Goal: Task Accomplishment & Management: Complete application form

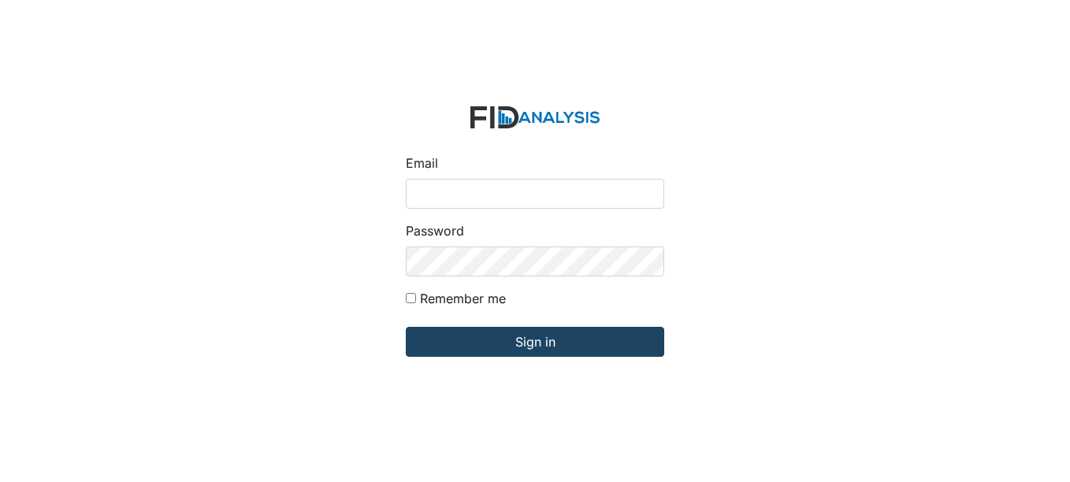
type input "[EMAIL_ADDRESS][DOMAIN_NAME]"
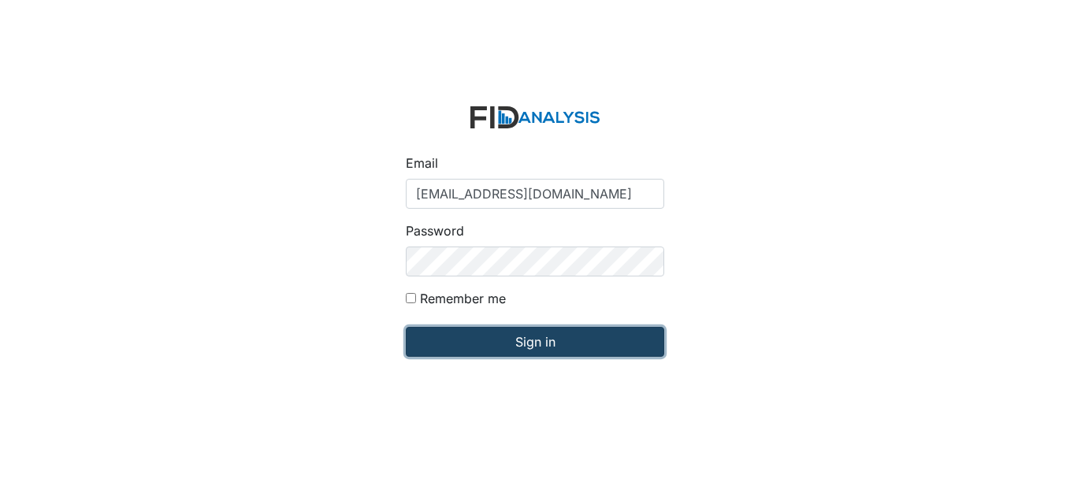
click at [485, 339] on input "Sign in" at bounding box center [535, 342] width 258 height 30
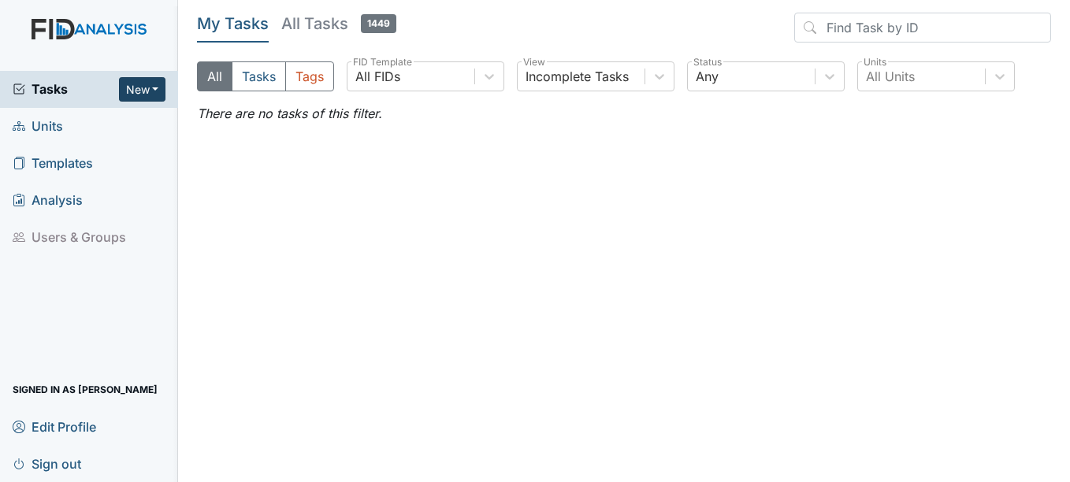
click at [153, 100] on button "New" at bounding box center [142, 89] width 47 height 24
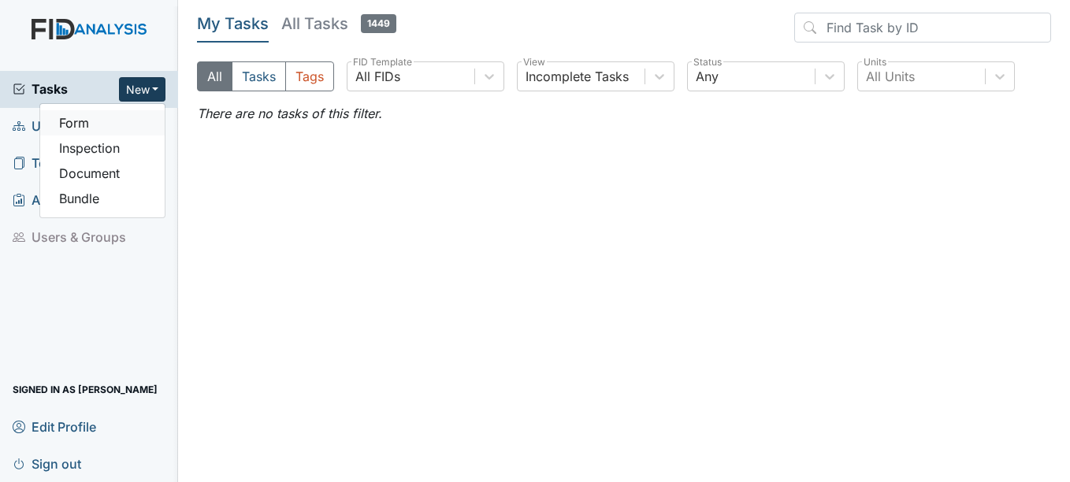
click at [117, 131] on link "Form" at bounding box center [102, 122] width 124 height 25
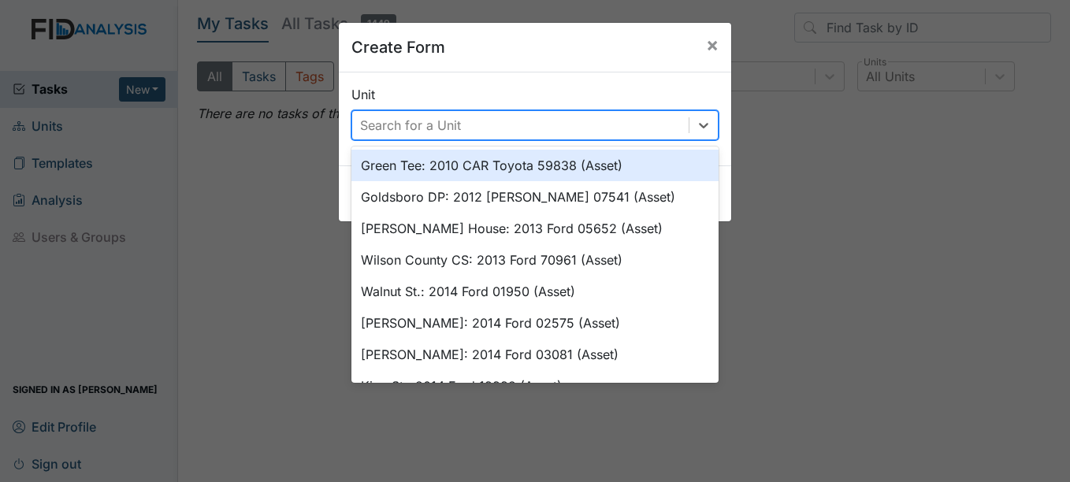
click at [401, 129] on div "Search for a Unit" at bounding box center [410, 125] width 101 height 19
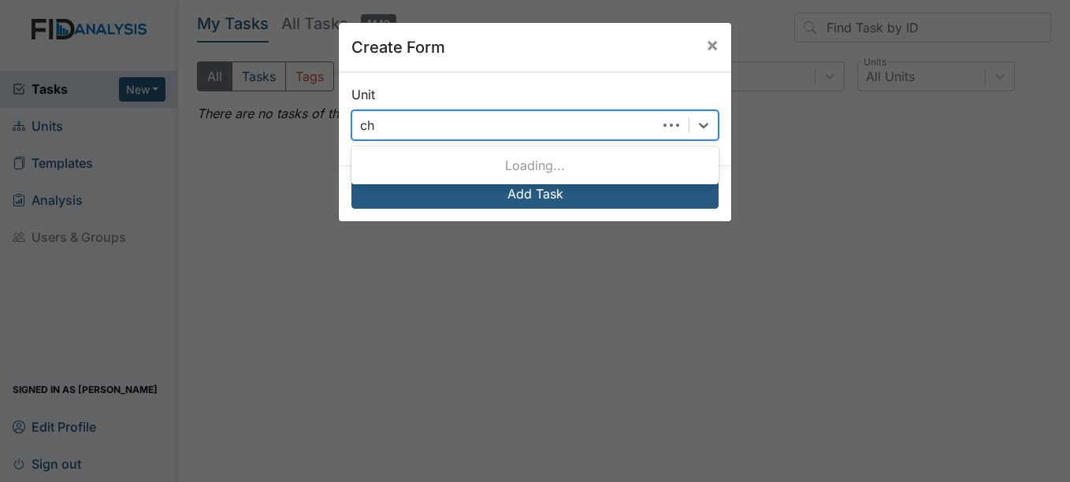
type input "cho"
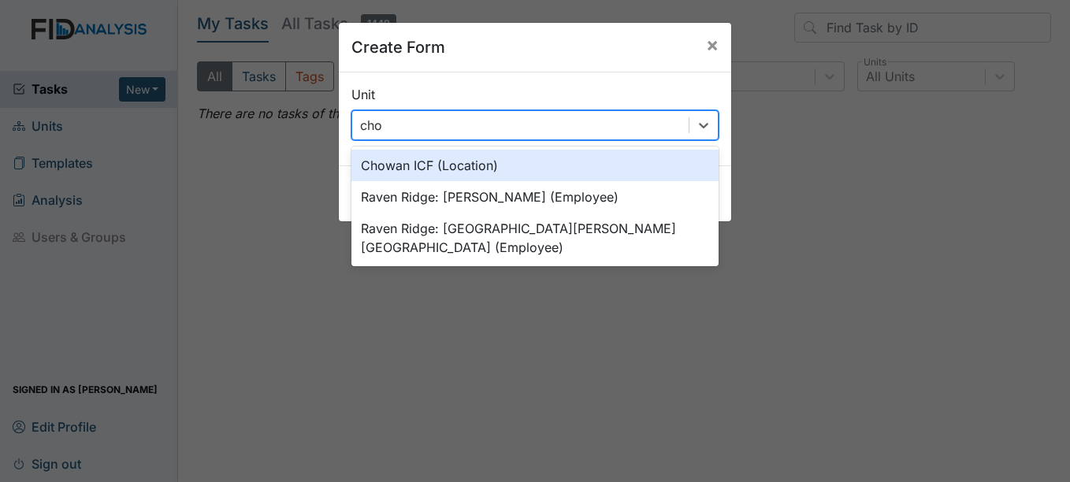
click at [417, 173] on div "Chowan ICF (Location)" at bounding box center [534, 166] width 367 height 32
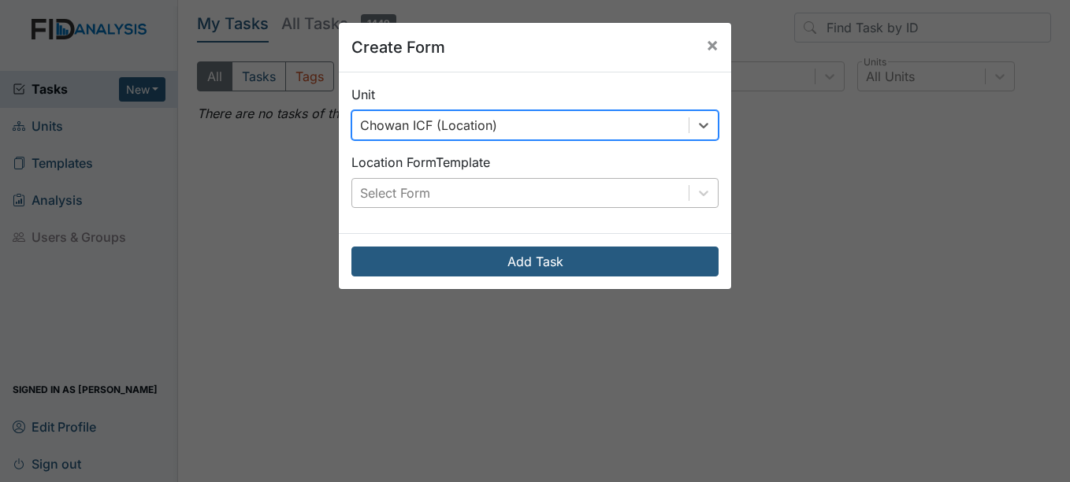
click at [417, 199] on div "Select Form" at bounding box center [395, 193] width 70 height 19
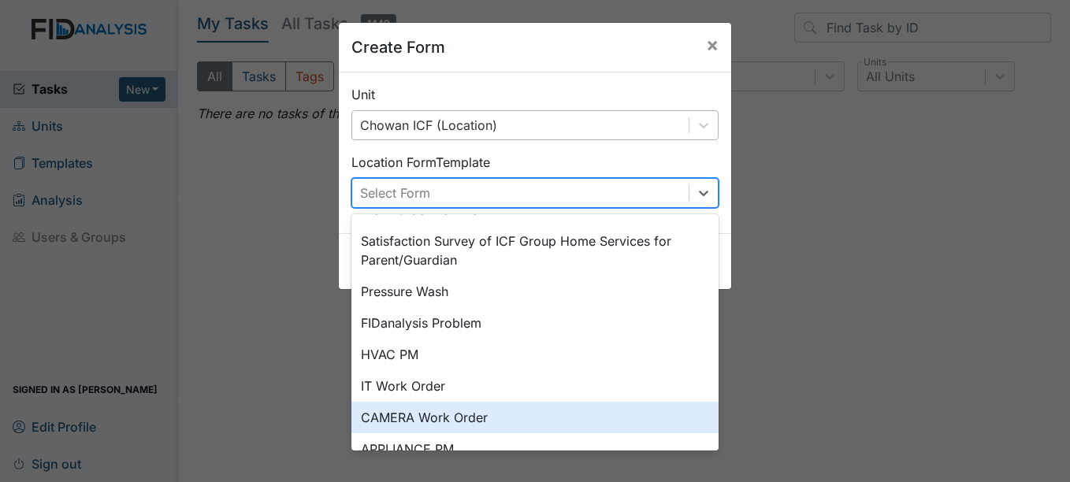
scroll to position [196, 0]
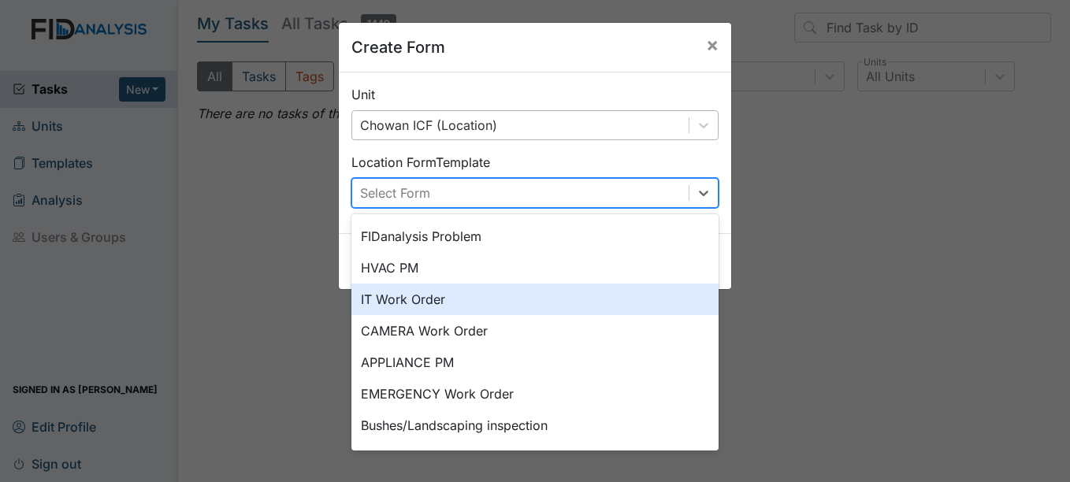
click at [560, 308] on div "IT Work Order" at bounding box center [534, 300] width 367 height 32
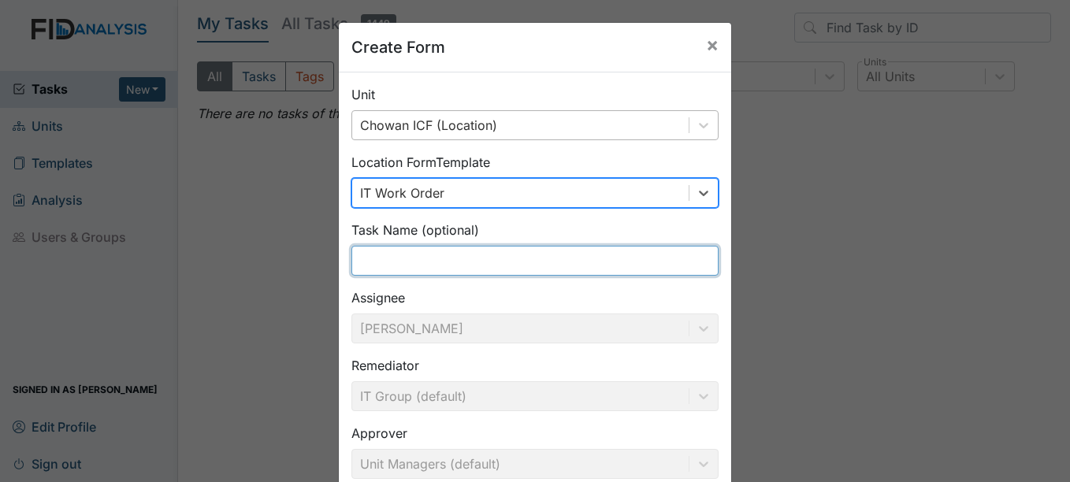
click at [536, 269] on input "text" at bounding box center [534, 261] width 367 height 30
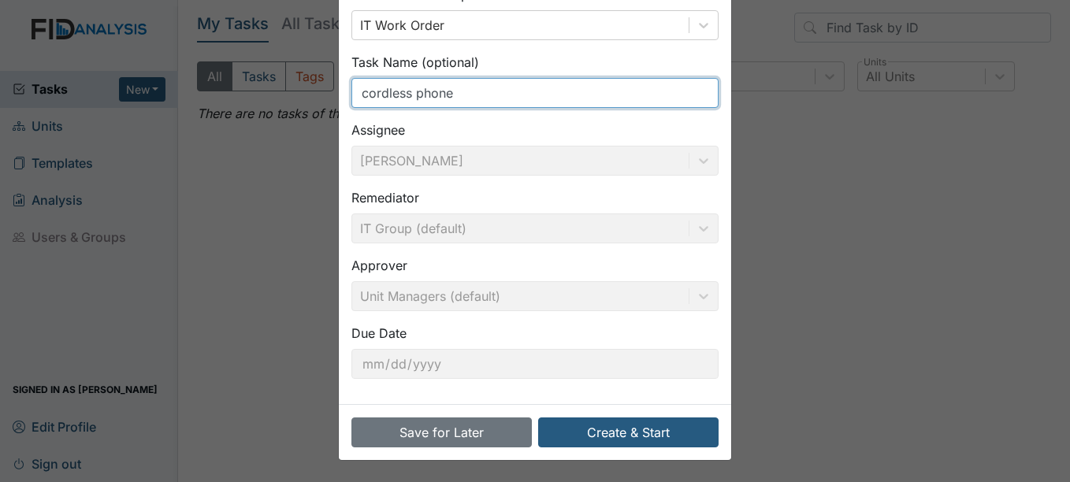
scroll to position [169, 0]
type input "cordless phone"
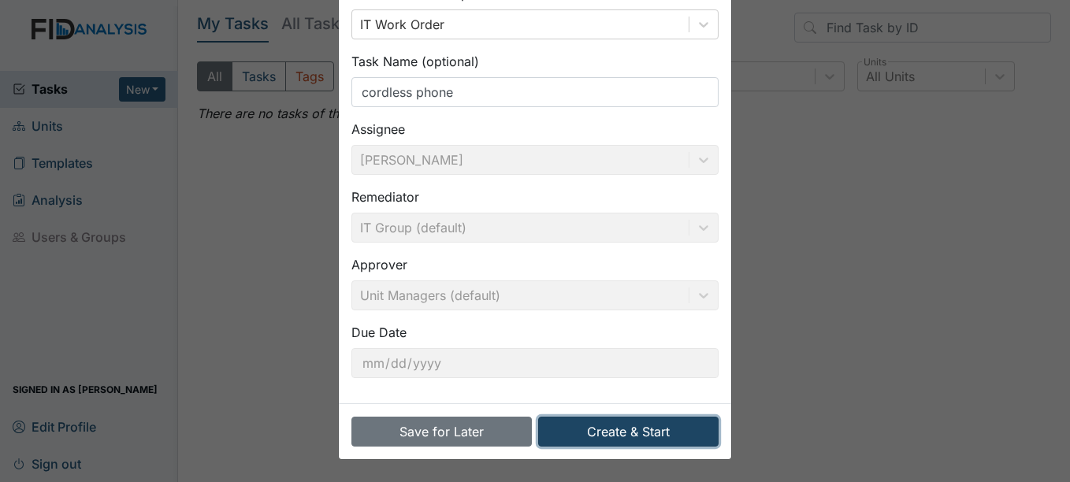
click at [590, 432] on button "Create & Start" at bounding box center [628, 432] width 180 height 30
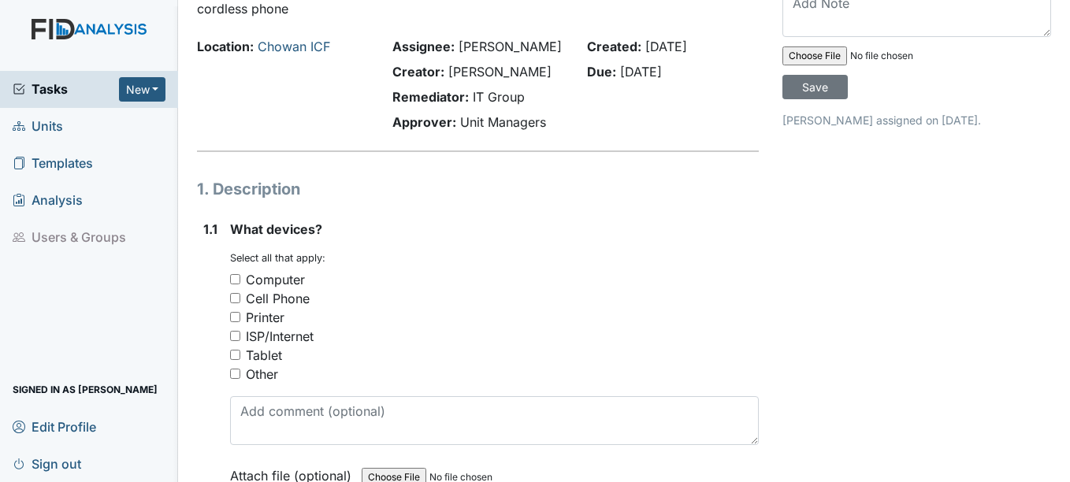
scroll to position [158, 0]
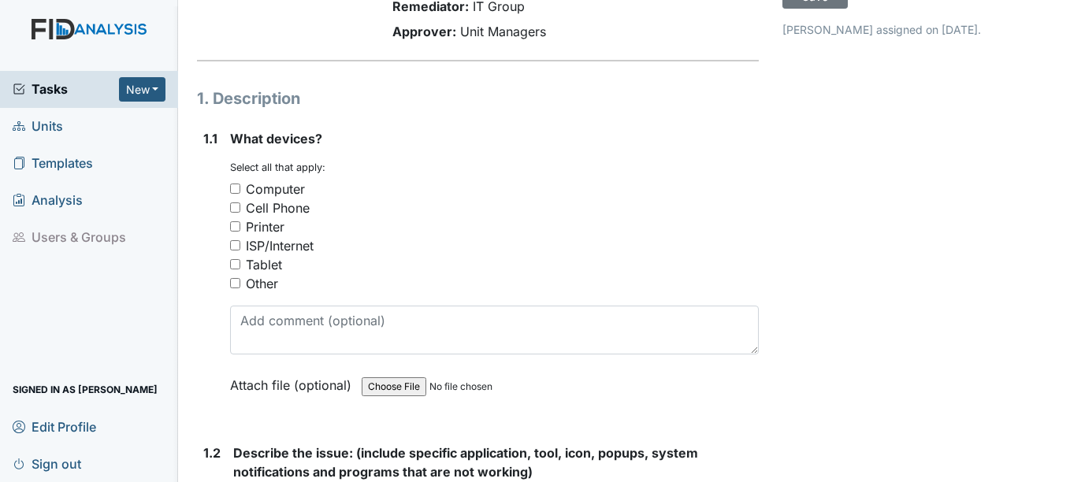
click at [264, 286] on div "Other" at bounding box center [262, 283] width 32 height 19
click at [240, 286] on input "Other" at bounding box center [235, 283] width 10 height 10
checkbox input "true"
click at [277, 355] on div "What devices? You must select one or more of the below options. Select all that…" at bounding box center [494, 267] width 528 height 276
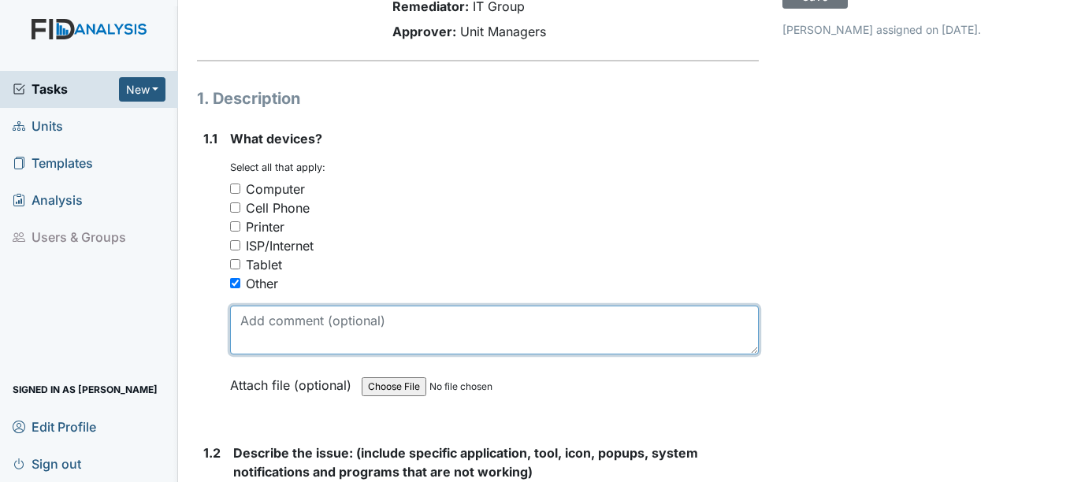
click at [280, 341] on textarea at bounding box center [494, 330] width 528 height 49
type textarea "c"
type textarea "C"
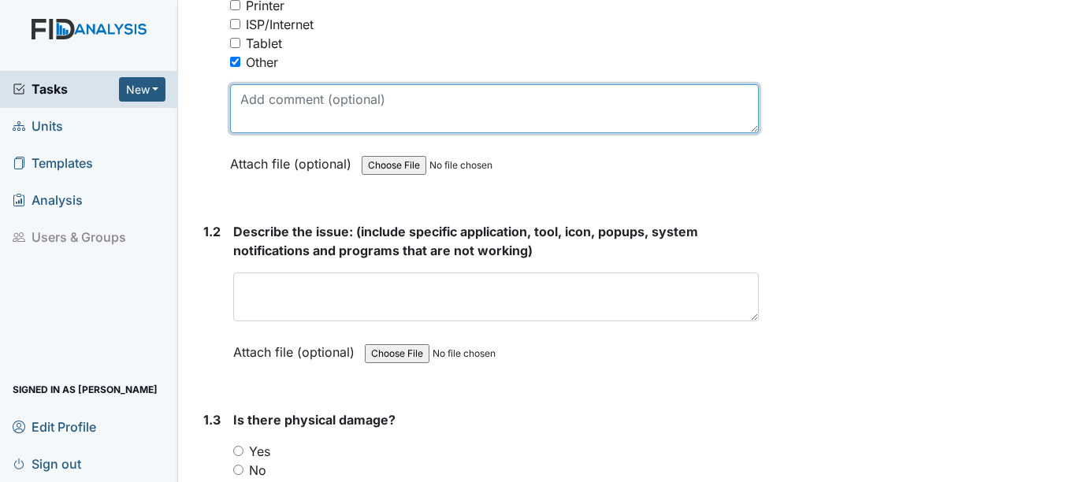
scroll to position [394, 0]
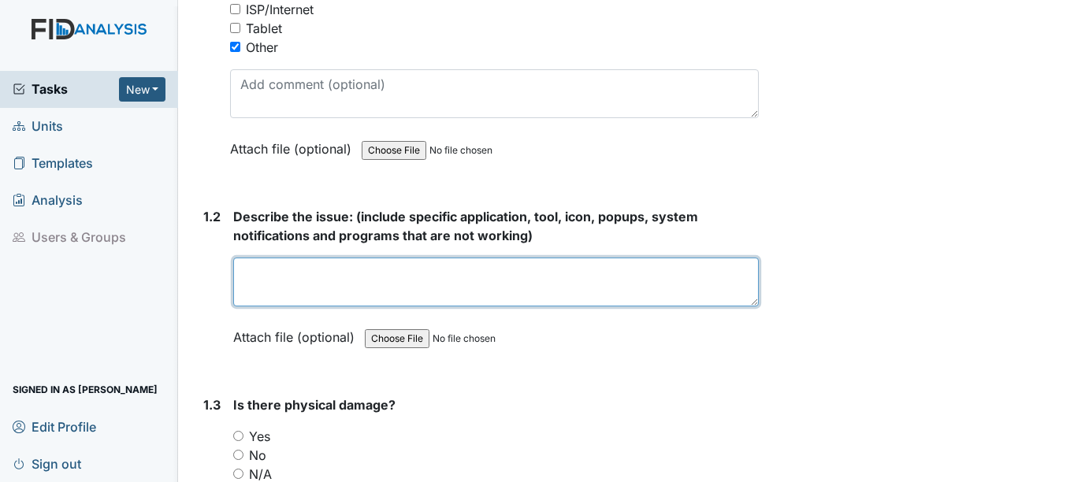
click at [324, 274] on textarea at bounding box center [495, 282] width 525 height 49
type textarea "C"
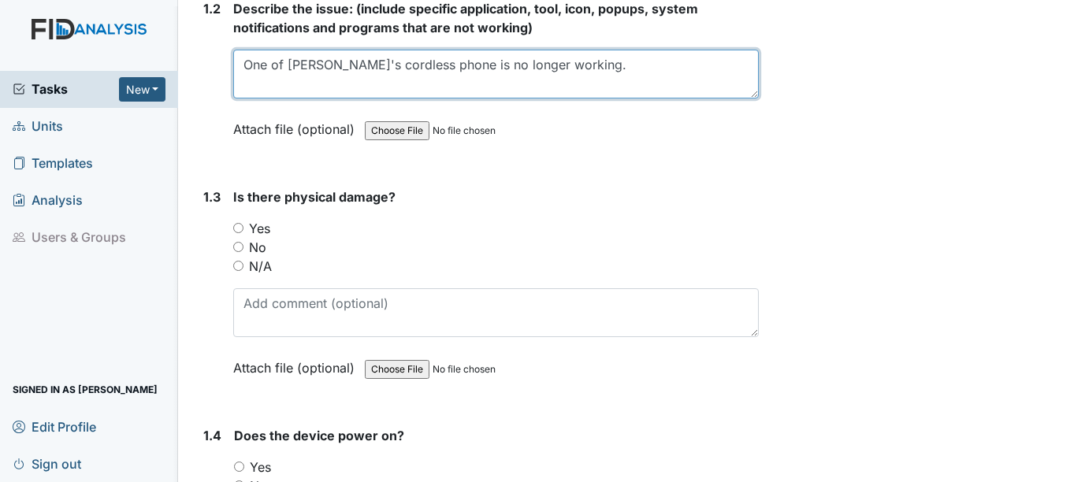
scroll to position [630, 0]
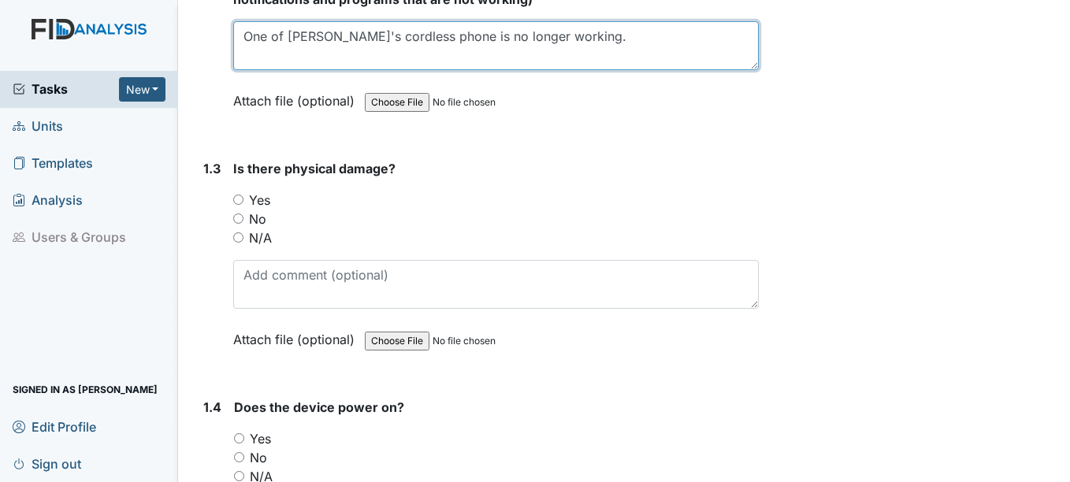
type textarea "One of Chowan's cordless phone is no longer working."
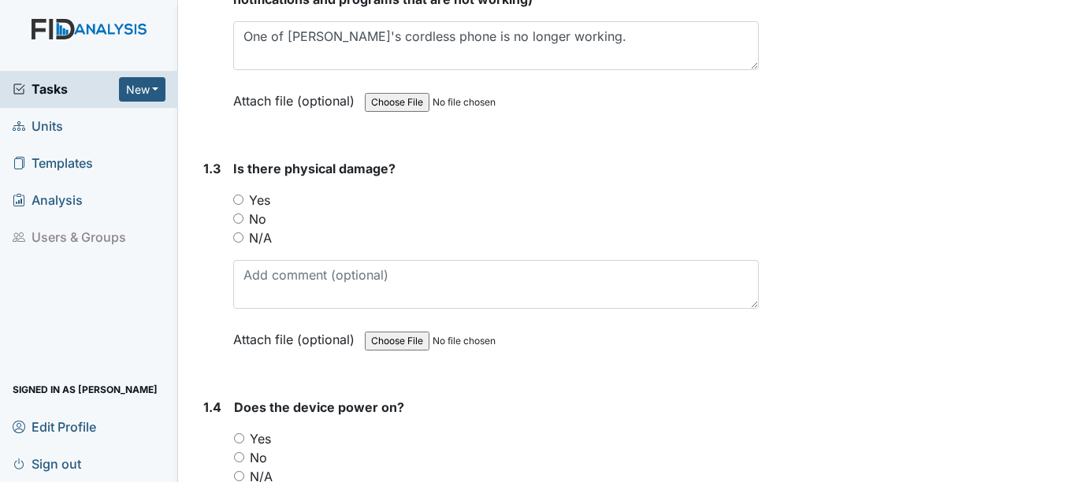
click at [257, 235] on label "N/A" at bounding box center [260, 237] width 23 height 19
click at [243, 235] on input "N/A" at bounding box center [238, 237] width 10 height 10
radio input "true"
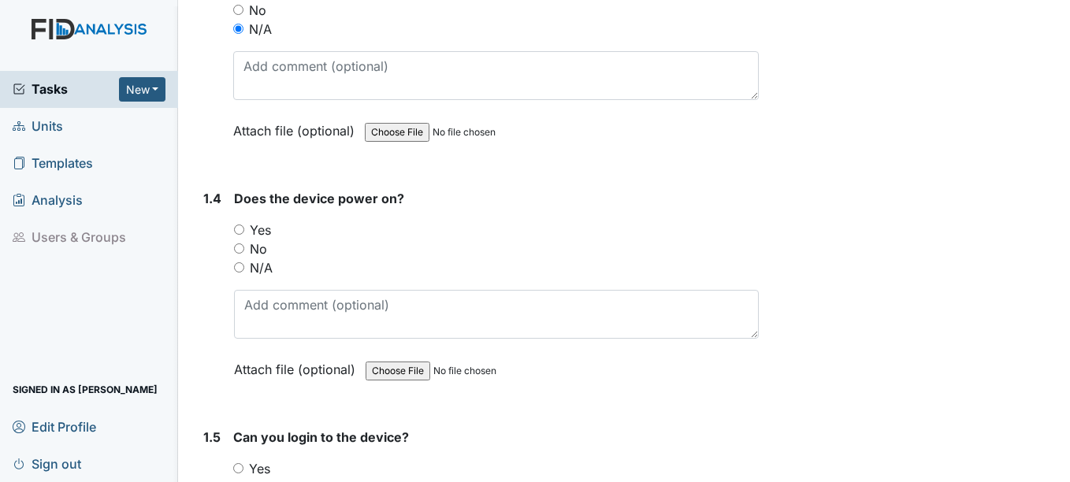
scroll to position [866, 0]
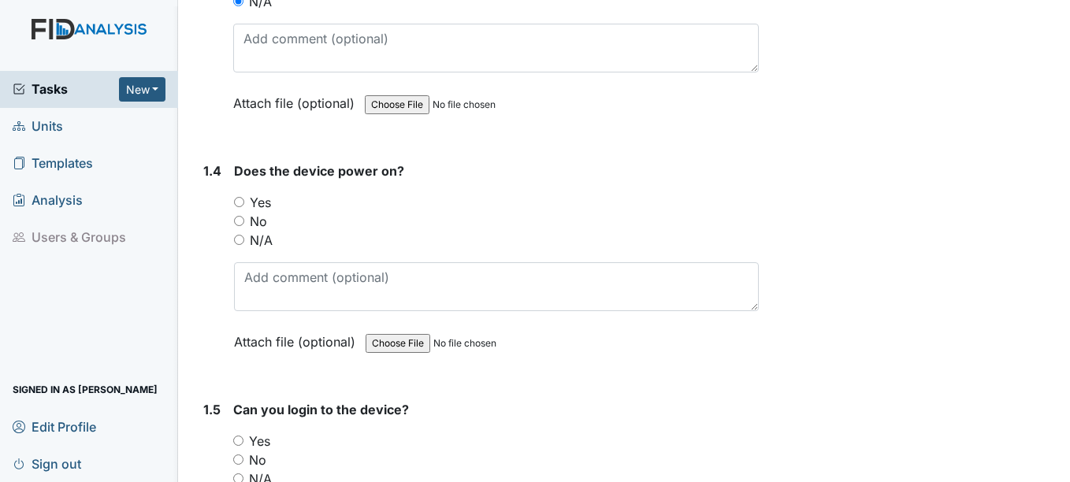
click at [258, 224] on label "No" at bounding box center [258, 221] width 17 height 19
click at [244, 224] on input "No" at bounding box center [239, 221] width 10 height 10
radio input "true"
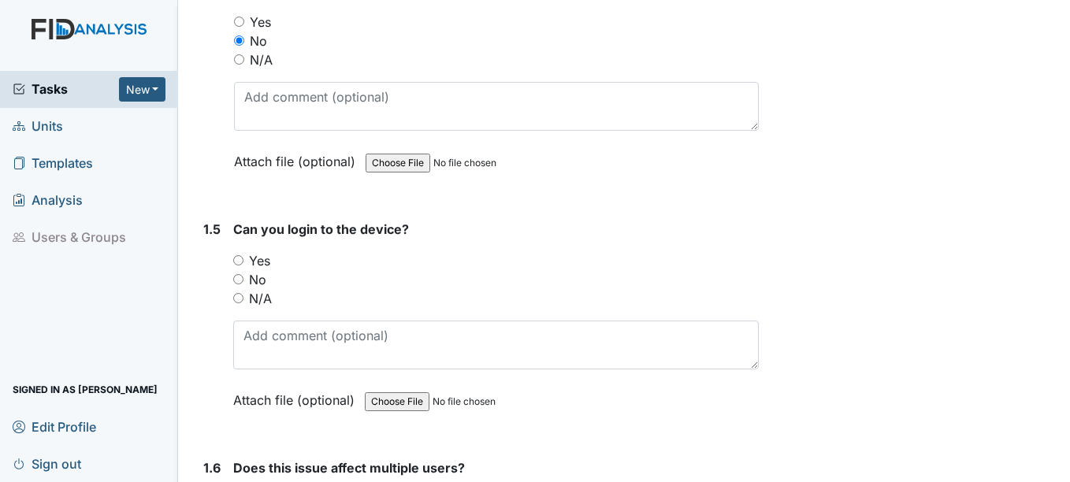
scroll to position [1103, 0]
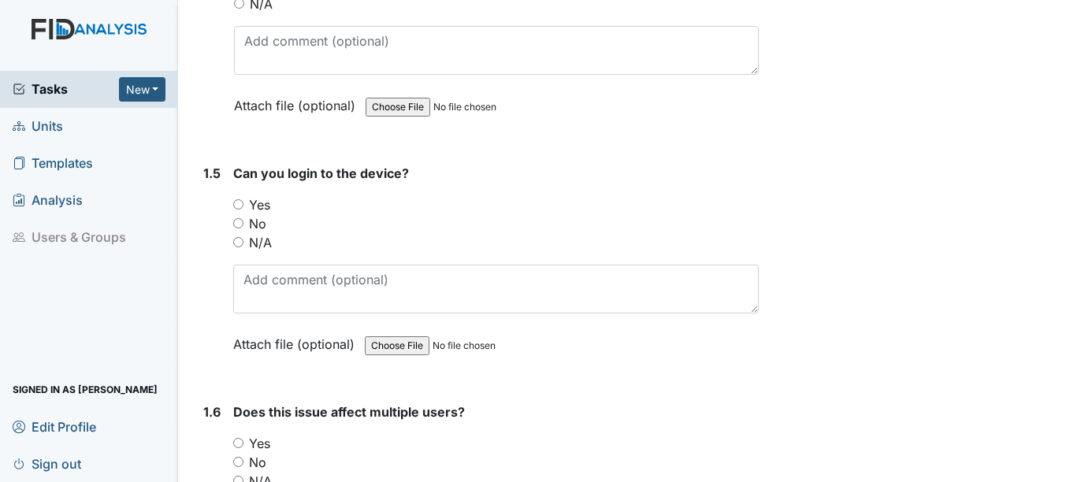
click at [271, 248] on label "N/A" at bounding box center [260, 242] width 23 height 19
click at [243, 247] on input "N/A" at bounding box center [238, 242] width 10 height 10
radio input "true"
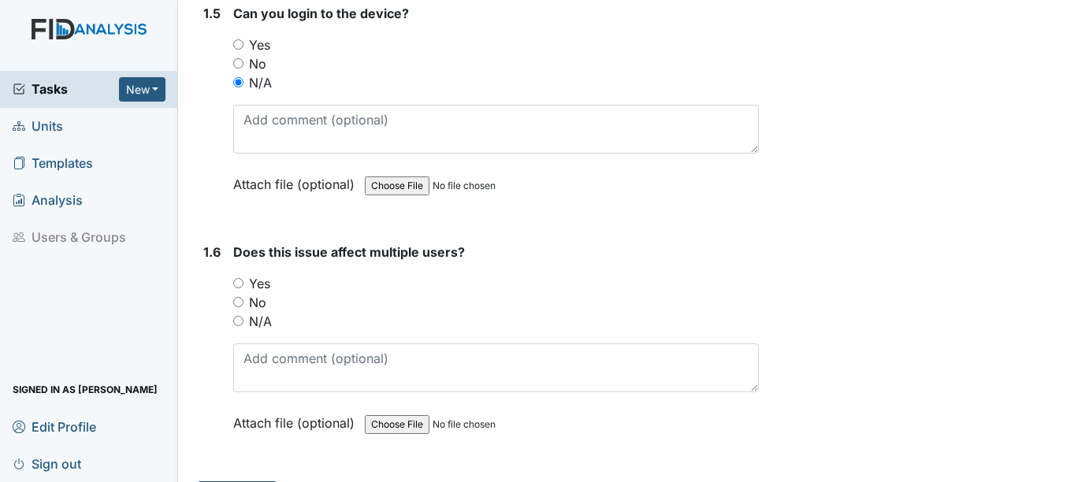
scroll to position [1304, 0]
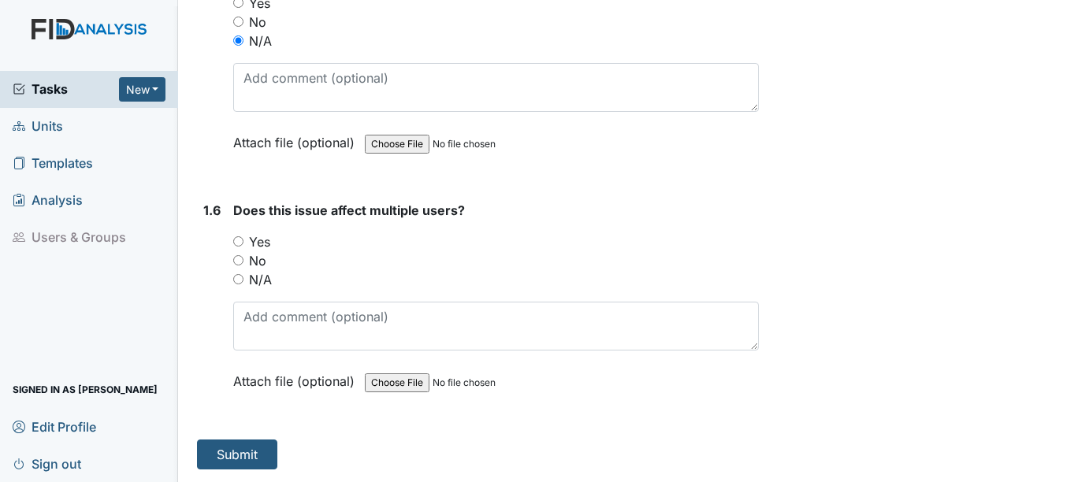
click at [262, 275] on label "N/A" at bounding box center [260, 279] width 23 height 19
click at [243, 275] on input "N/A" at bounding box center [238, 279] width 10 height 10
radio input "true"
click at [261, 244] on label "Yes" at bounding box center [259, 241] width 21 height 19
drag, startPoint x: 261, startPoint y: 244, endPoint x: 297, endPoint y: 262, distance: 39.8
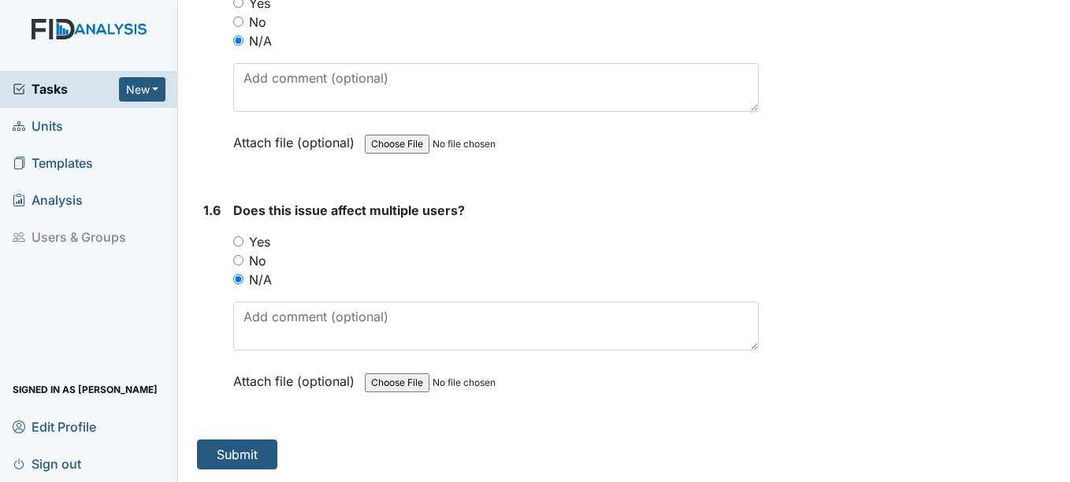
click at [297, 262] on div "No" at bounding box center [495, 260] width 525 height 19
drag, startPoint x: 247, startPoint y: 444, endPoint x: 258, endPoint y: 434, distance: 15.0
click at [247, 445] on button "Submit" at bounding box center [237, 454] width 80 height 30
